Goal: Information Seeking & Learning: Learn about a topic

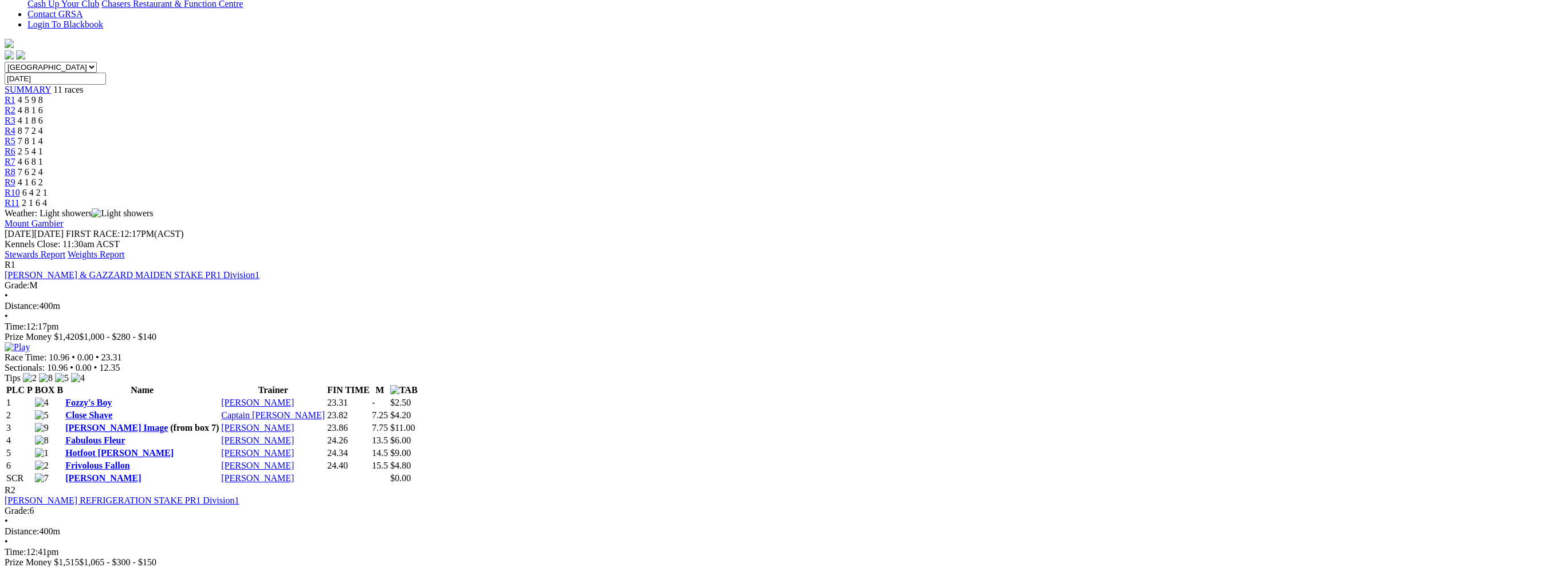
scroll to position [229, 0]
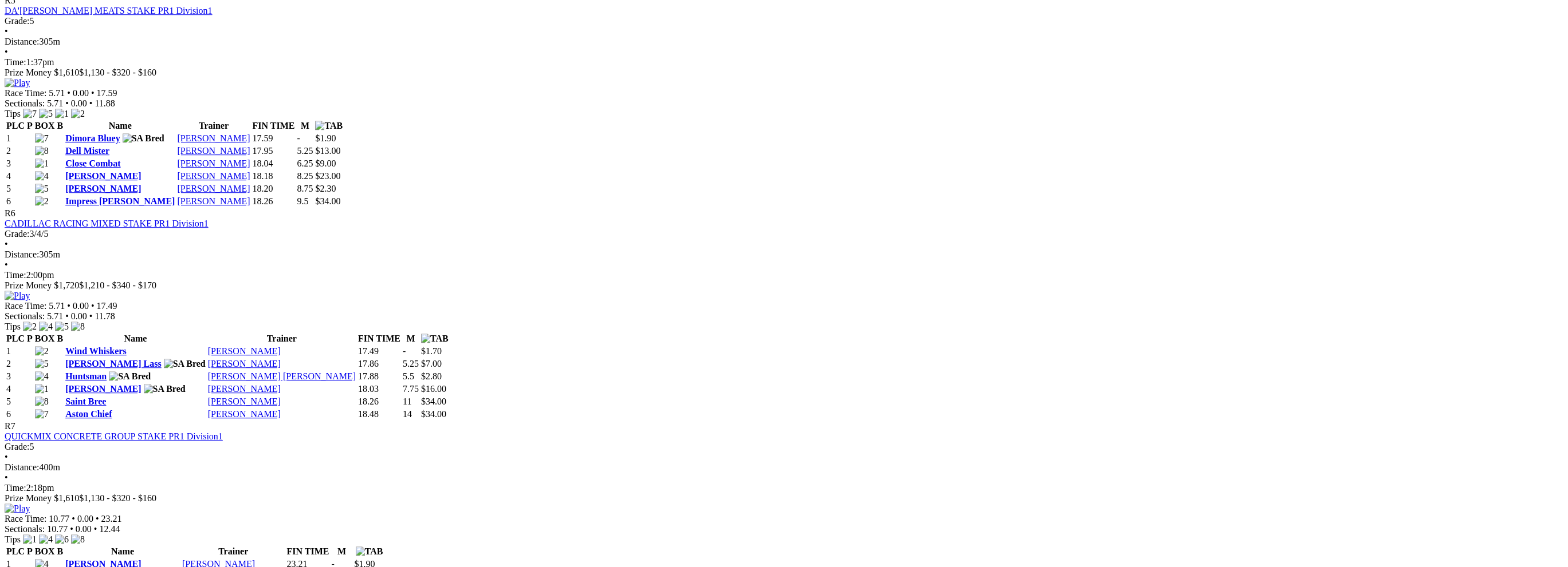
scroll to position [1374, 0]
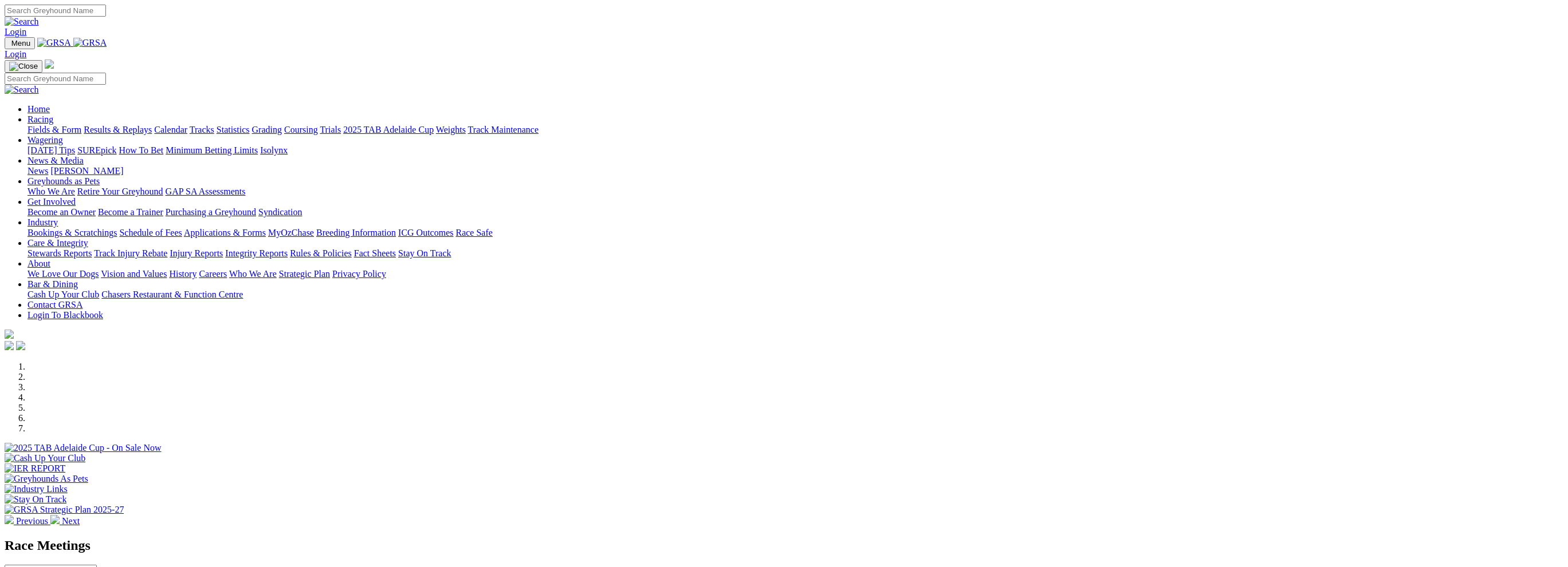
scroll to position [229, 0]
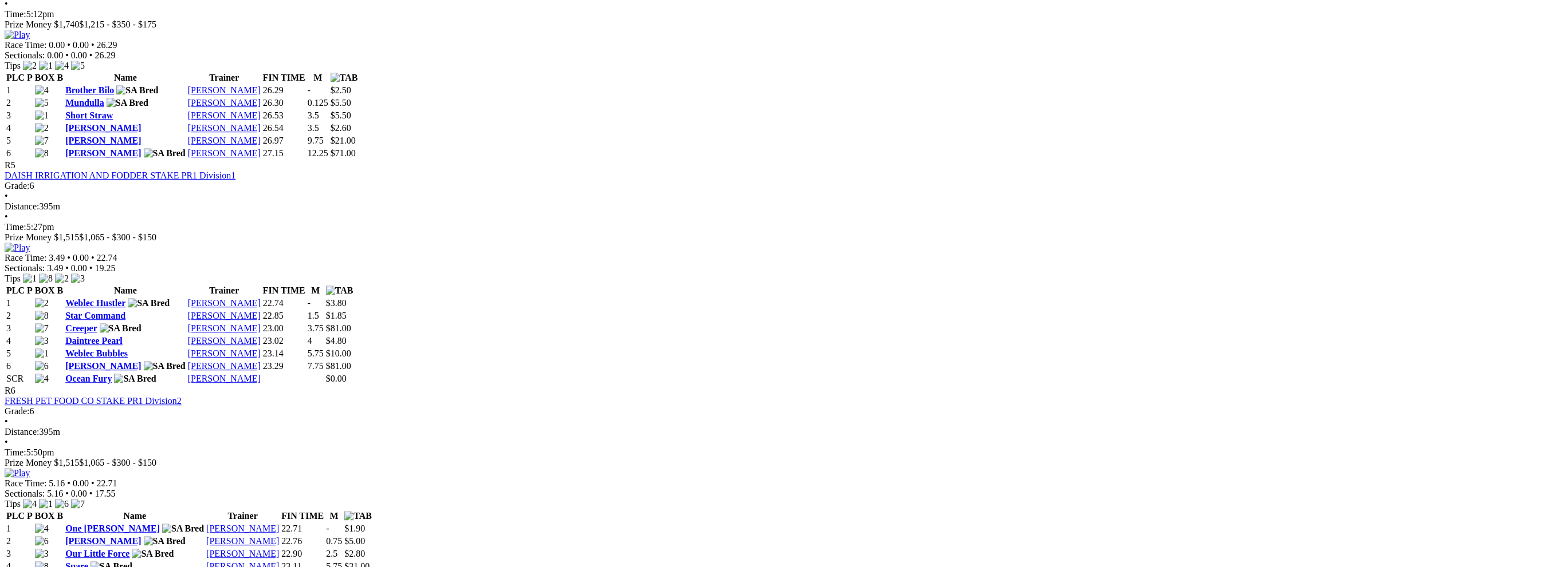
scroll to position [1374, 0]
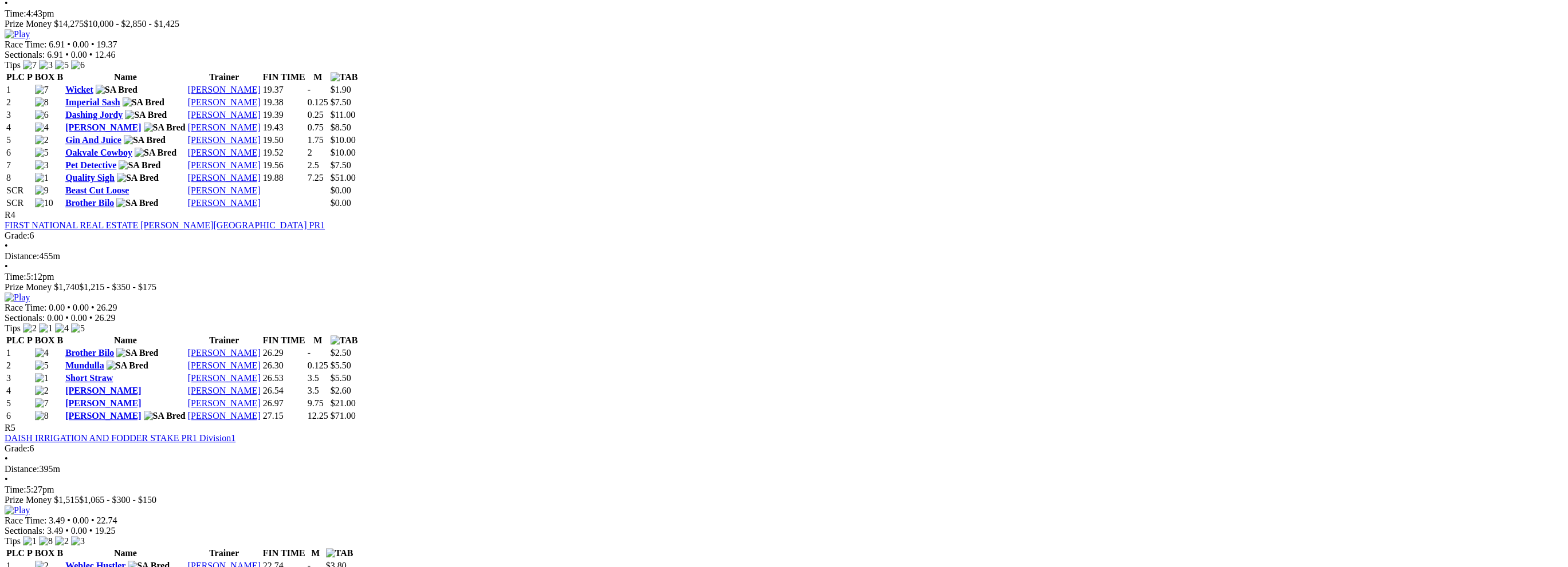
scroll to position [1087, 0]
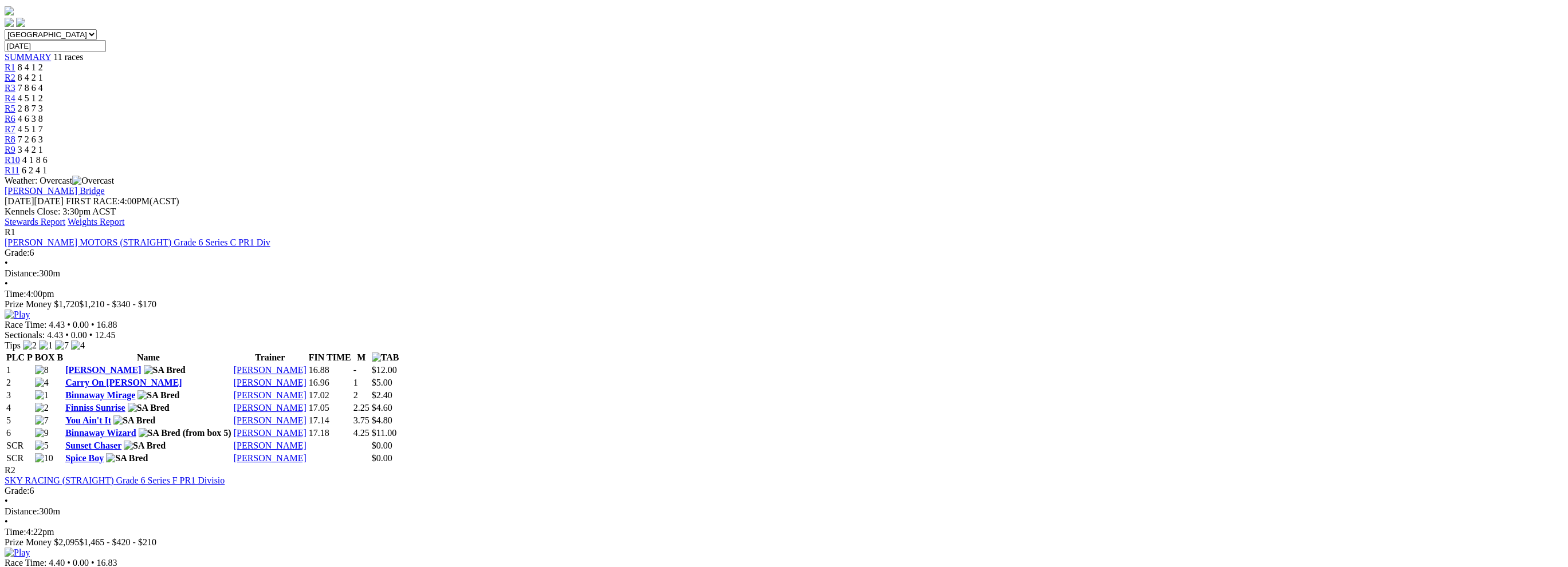
scroll to position [344, 0]
